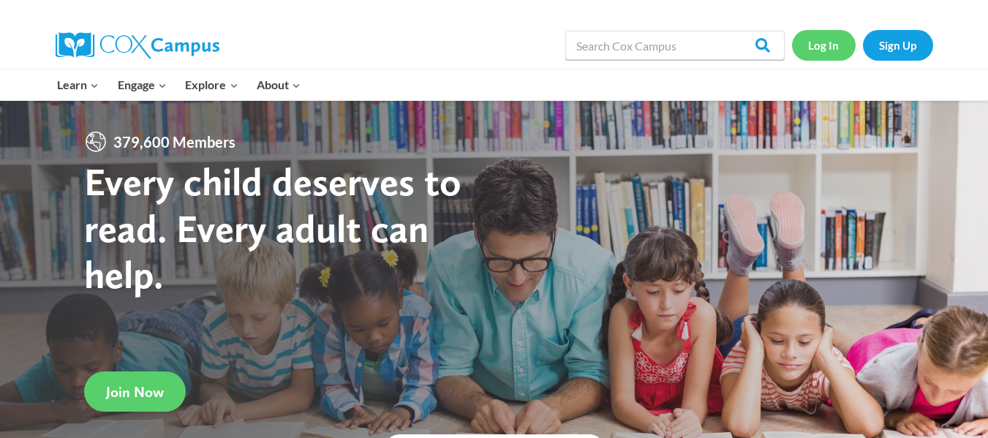
click at [821, 51] on link "Log In" at bounding box center [824, 45] width 64 height 30
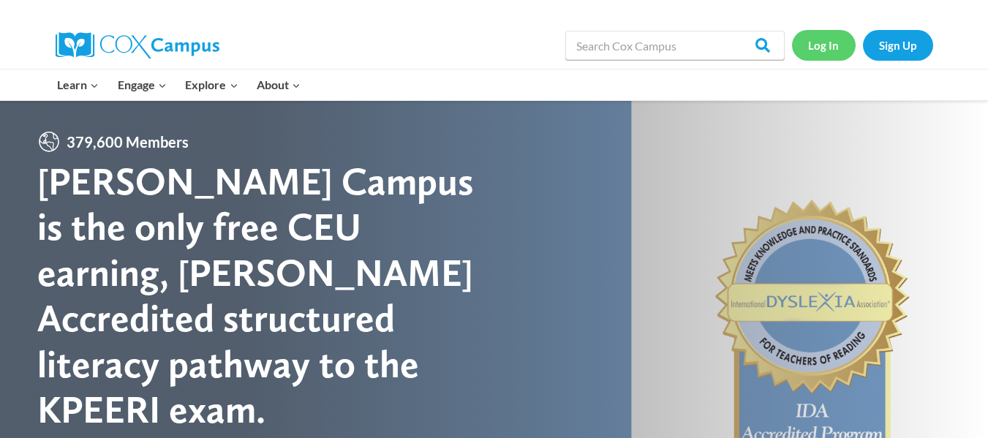
click at [825, 45] on link "Log In" at bounding box center [824, 45] width 64 height 30
